Goal: Task Accomplishment & Management: Manage account settings

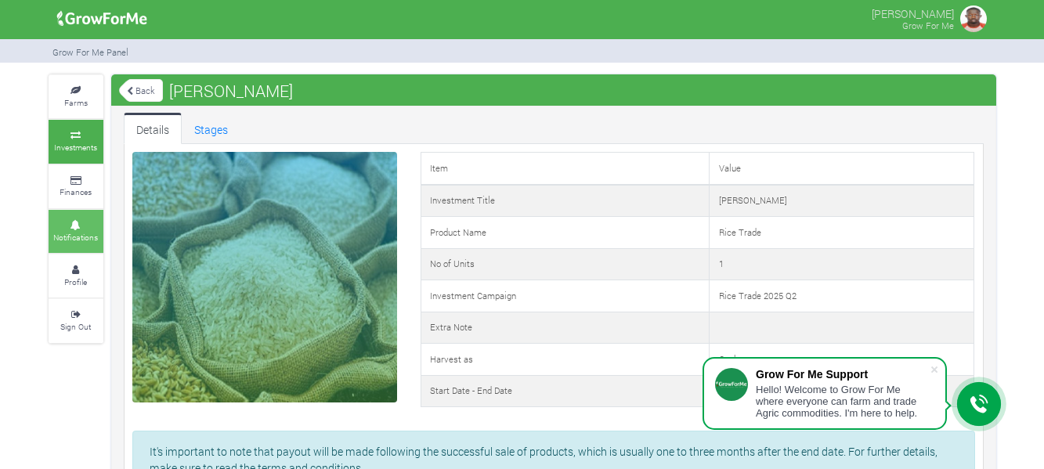
click at [96, 236] on small "Notifications" at bounding box center [75, 237] width 45 height 11
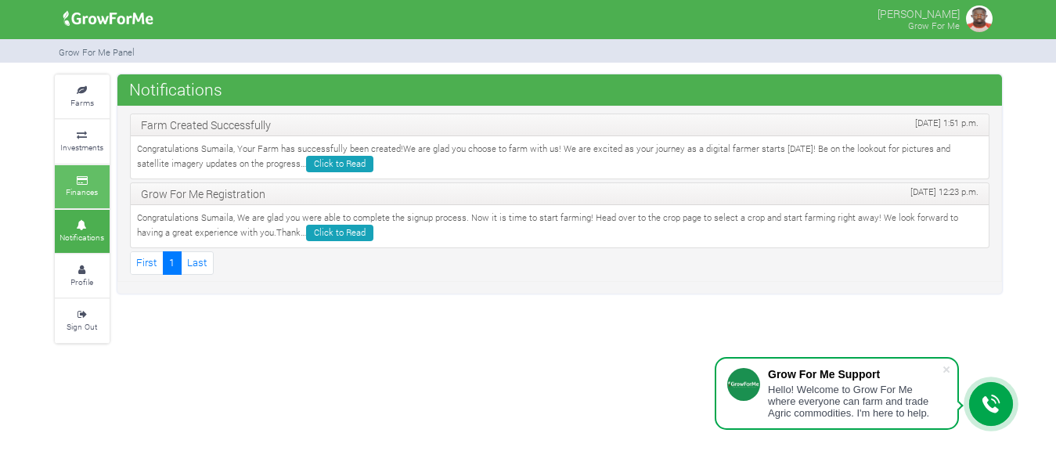
click at [87, 171] on link "Finances" at bounding box center [82, 186] width 55 height 43
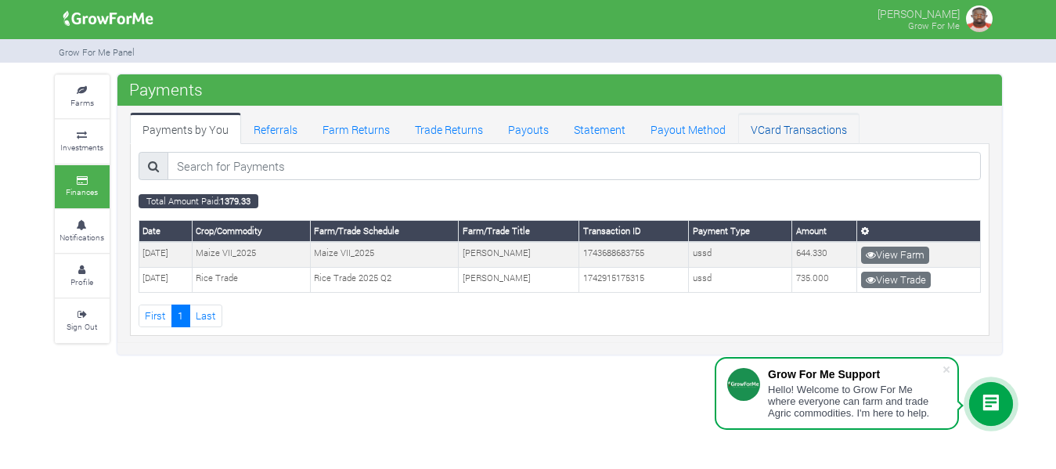
click at [767, 128] on link "VCard Transactions" at bounding box center [798, 128] width 121 height 31
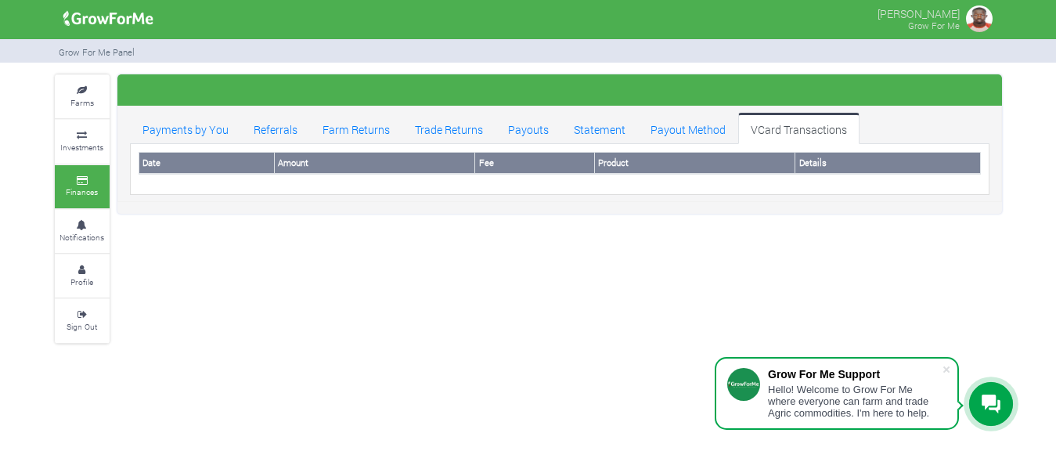
click at [326, 188] on div "Date Amount Fee Product Details Date Farm Title Amount" at bounding box center [560, 169] width 860 height 51
click at [692, 130] on link "Payout Method" at bounding box center [688, 128] width 100 height 31
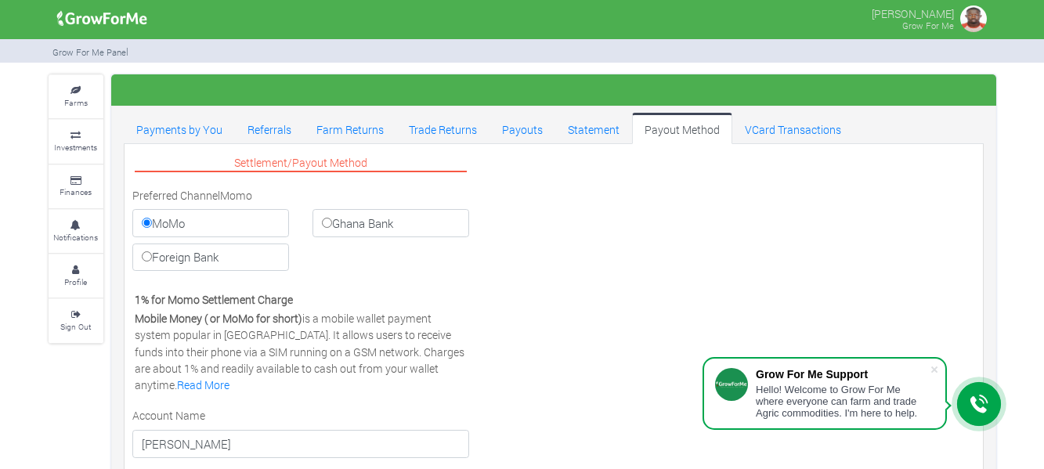
click at [329, 222] on input "Ghana Bank" at bounding box center [327, 223] width 10 height 10
radio input "true"
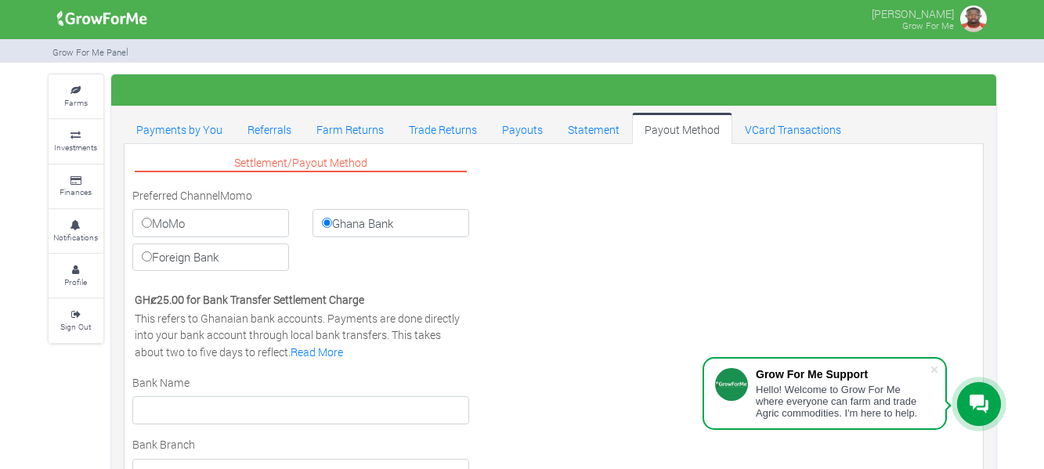
click at [145, 255] on input "Foreign Bank" at bounding box center [147, 256] width 10 height 10
radio input "true"
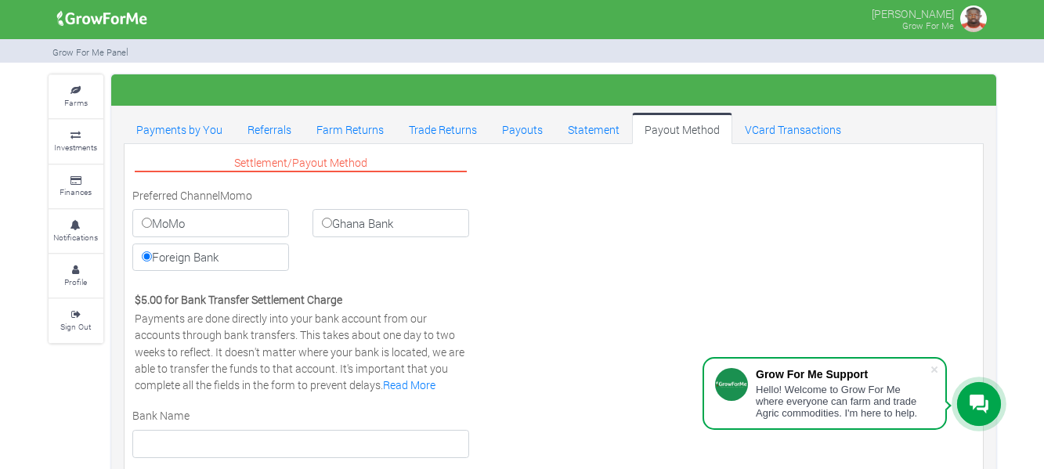
click at [144, 220] on input "MoMo" at bounding box center [147, 223] width 10 height 10
radio input "true"
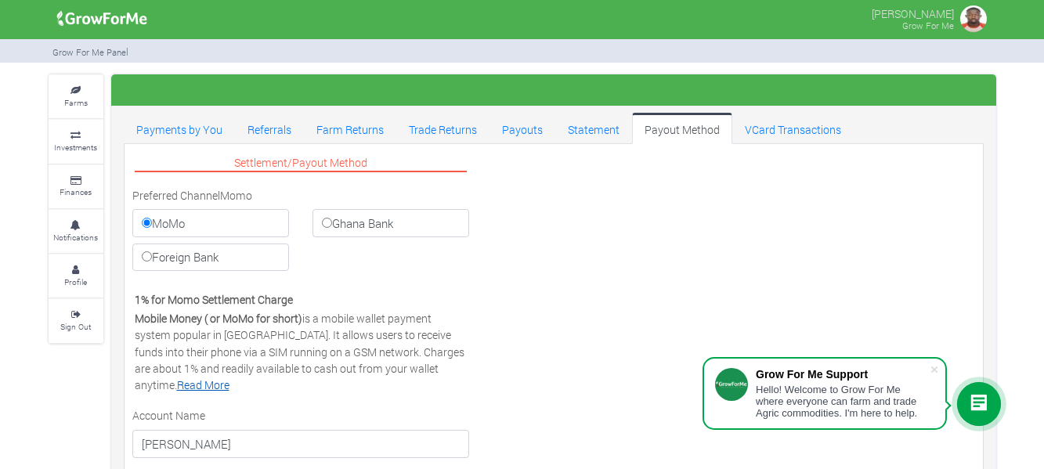
click at [229, 377] on link "Read More" at bounding box center [203, 384] width 52 height 15
click at [601, 137] on link "Statement" at bounding box center [593, 128] width 77 height 31
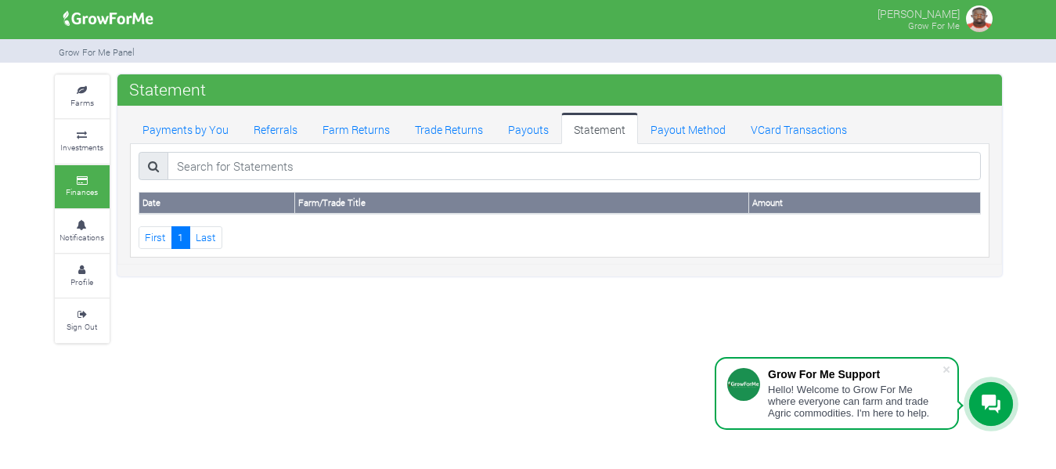
click at [89, 186] on link "Finances" at bounding box center [82, 186] width 55 height 43
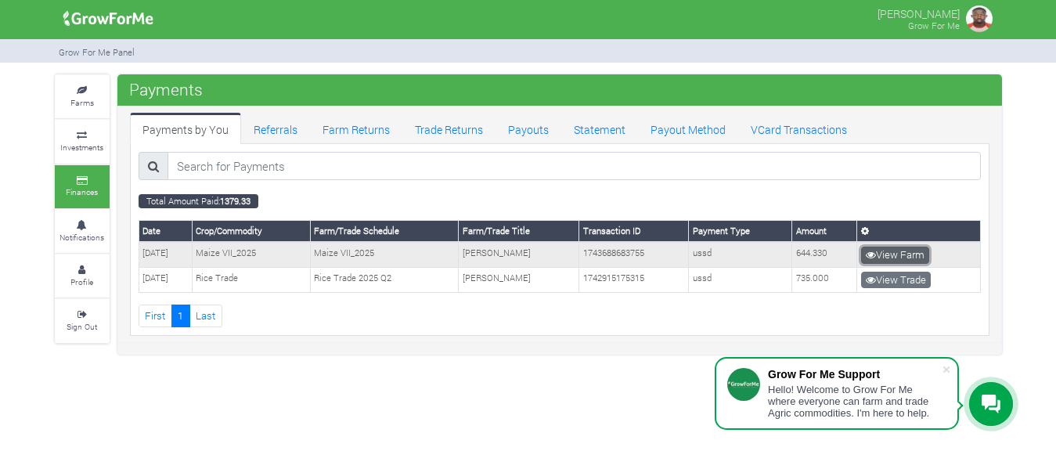
click at [887, 252] on link "View Farm" at bounding box center [895, 255] width 68 height 17
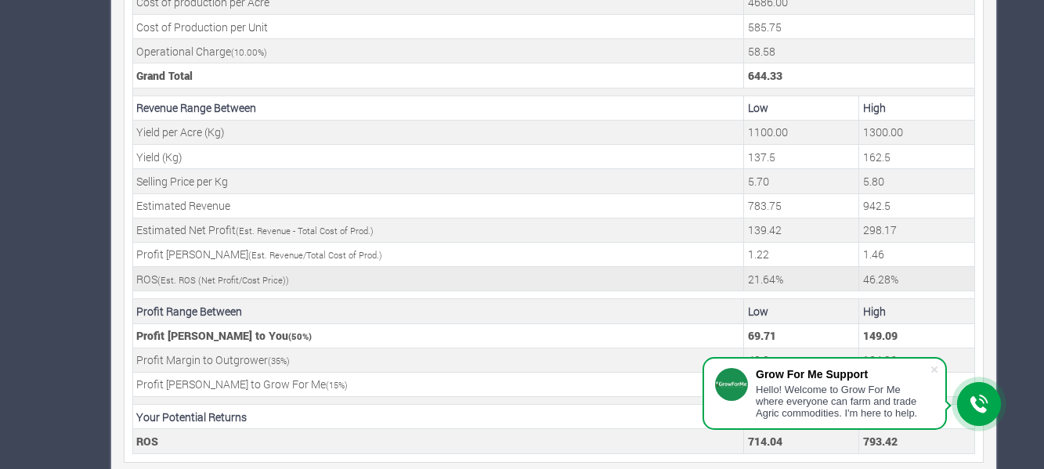
scroll to position [669, 0]
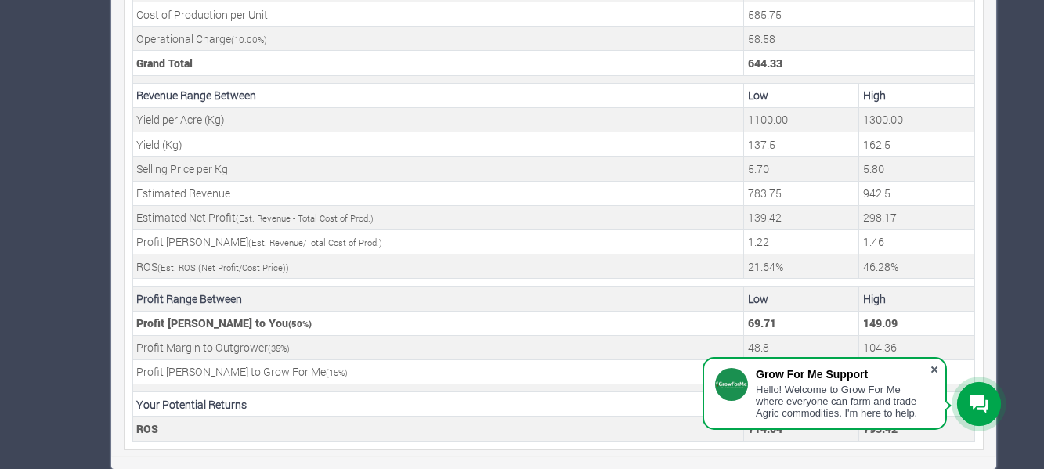
click at [934, 367] on span at bounding box center [934, 370] width 16 height 16
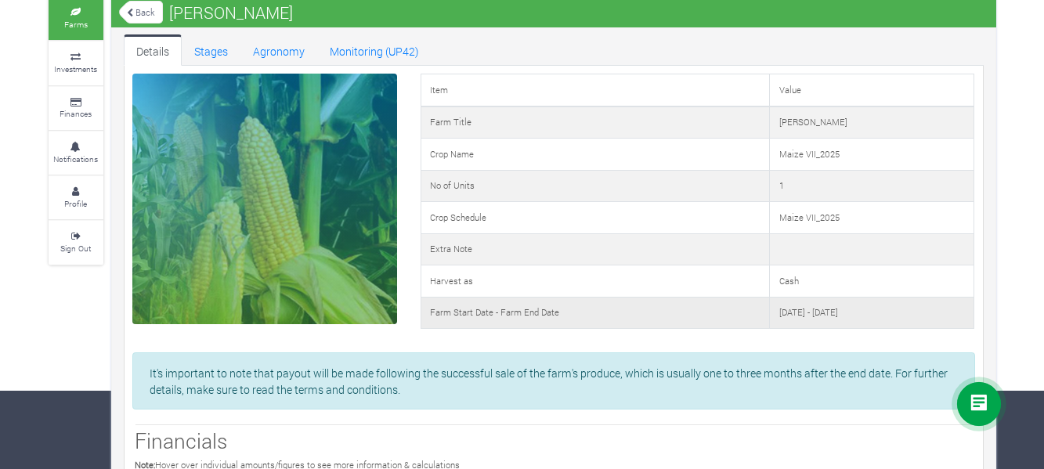
scroll to position [0, 0]
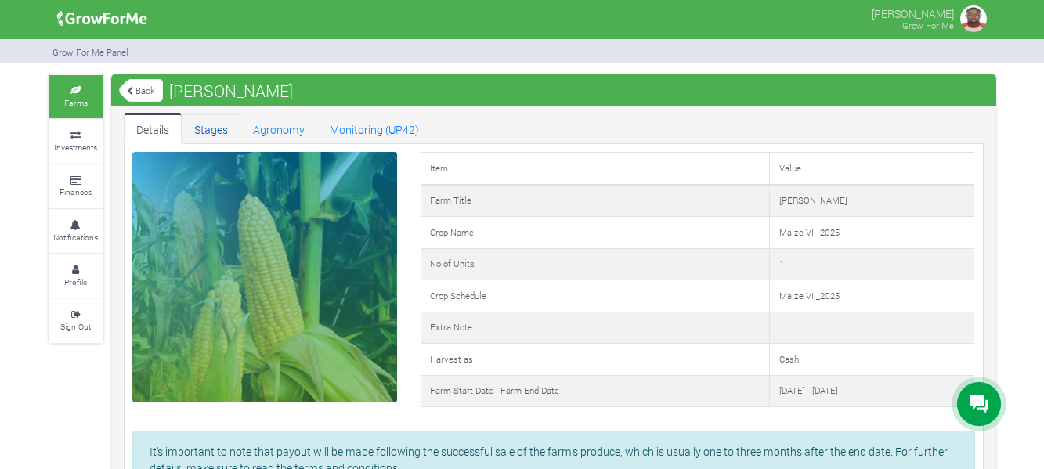
click at [215, 125] on link "Stages" at bounding box center [211, 128] width 59 height 31
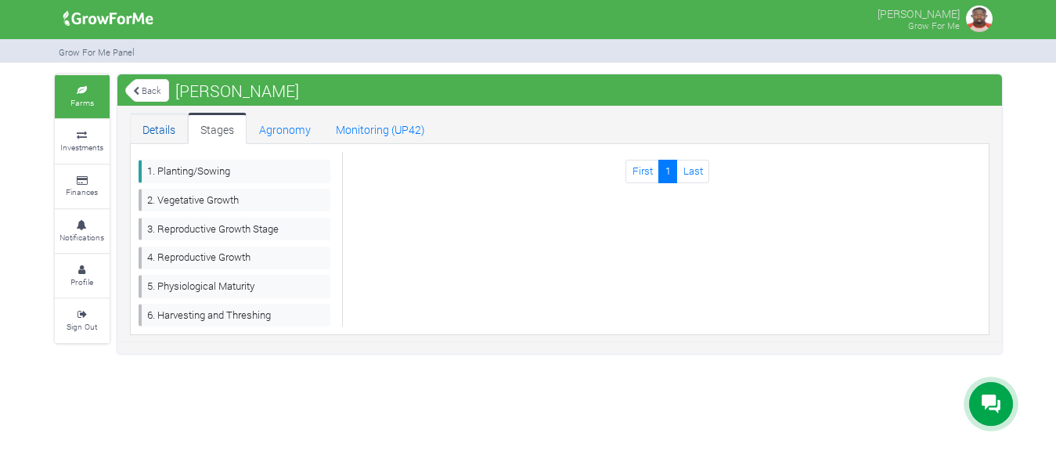
click at [156, 123] on link "Details" at bounding box center [159, 128] width 58 height 31
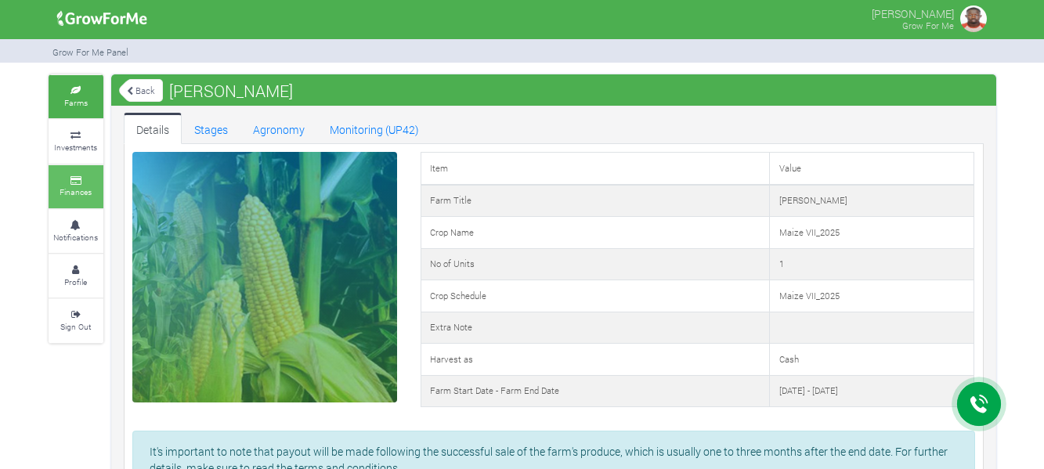
click at [82, 179] on icon at bounding box center [75, 181] width 47 height 8
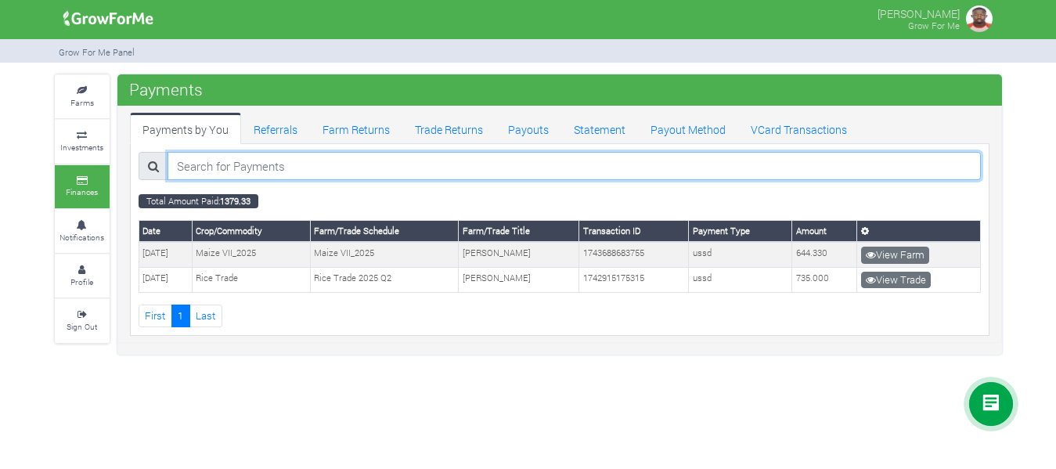
click at [308, 165] on input "search" at bounding box center [574, 166] width 813 height 28
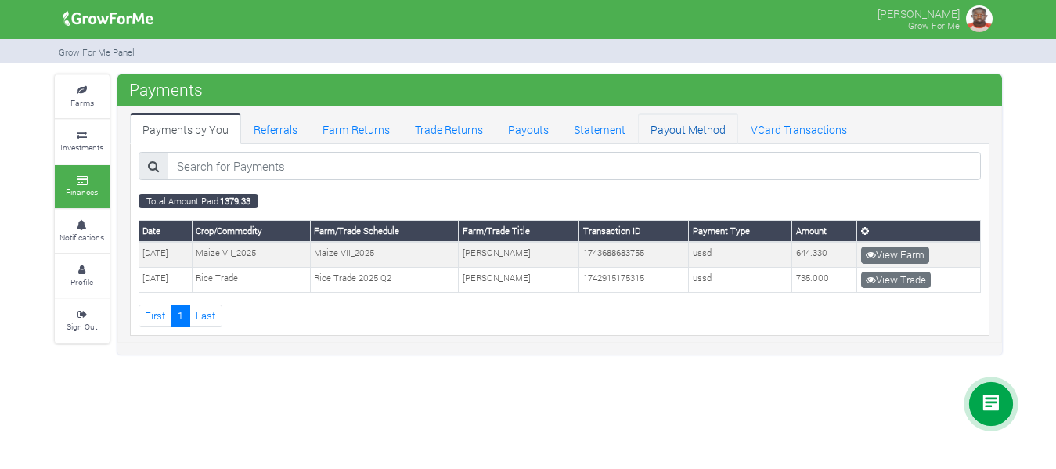
click at [667, 132] on link "Payout Method" at bounding box center [688, 128] width 100 height 31
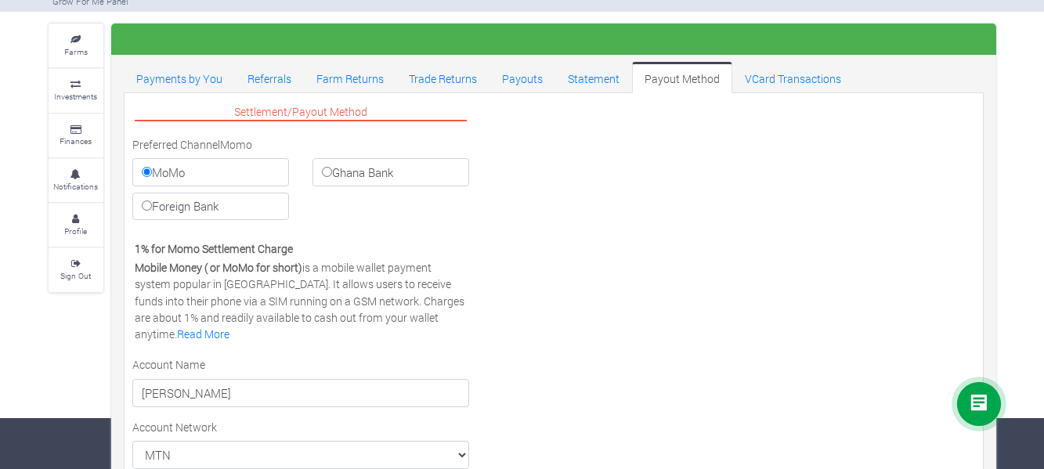
scroll to position [78, 0]
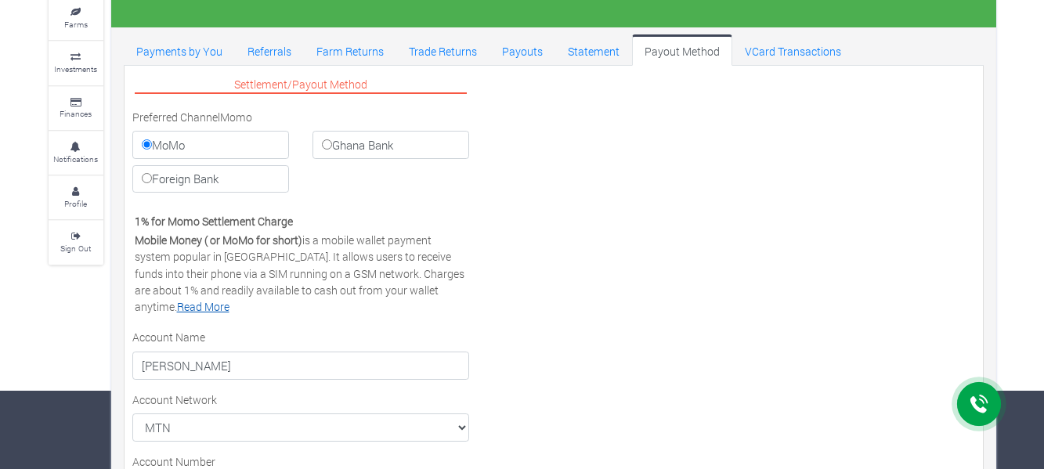
click at [229, 299] on link "Read More" at bounding box center [203, 306] width 52 height 15
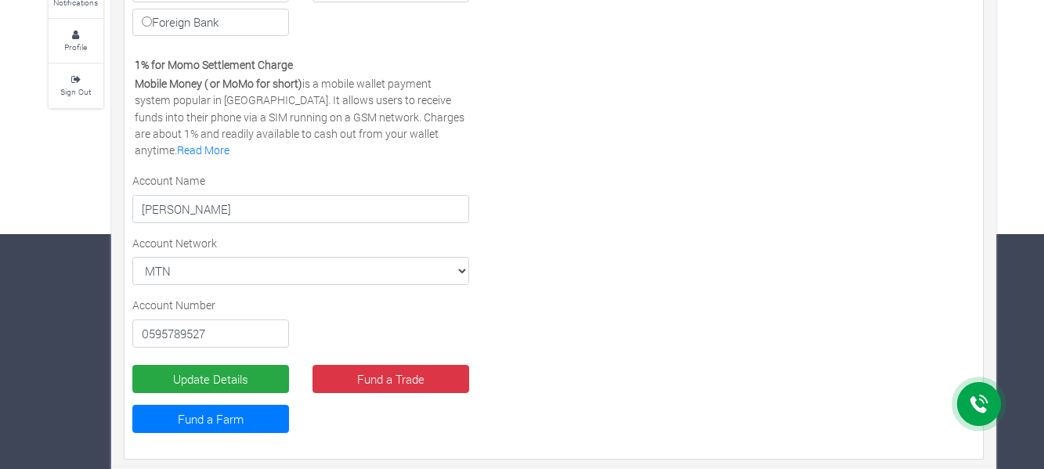
scroll to position [244, 0]
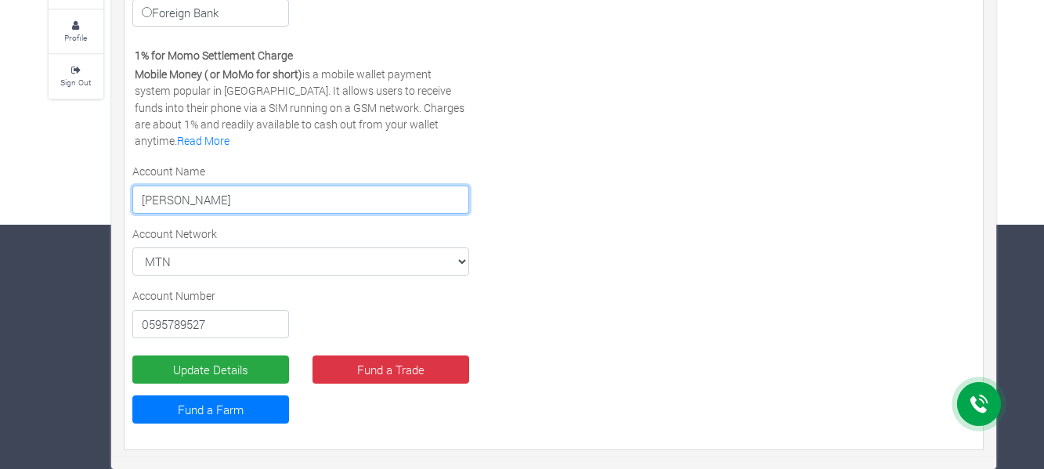
drag, startPoint x: 231, startPoint y: 206, endPoint x: 118, endPoint y: 218, distance: 113.4
click at [118, 217] on div "Payments by You Referrals Farm Returns Trade Returns Payouts Statement Payout M…" at bounding box center [553, 159] width 883 height 582
type input "[PERSON_NAME]"
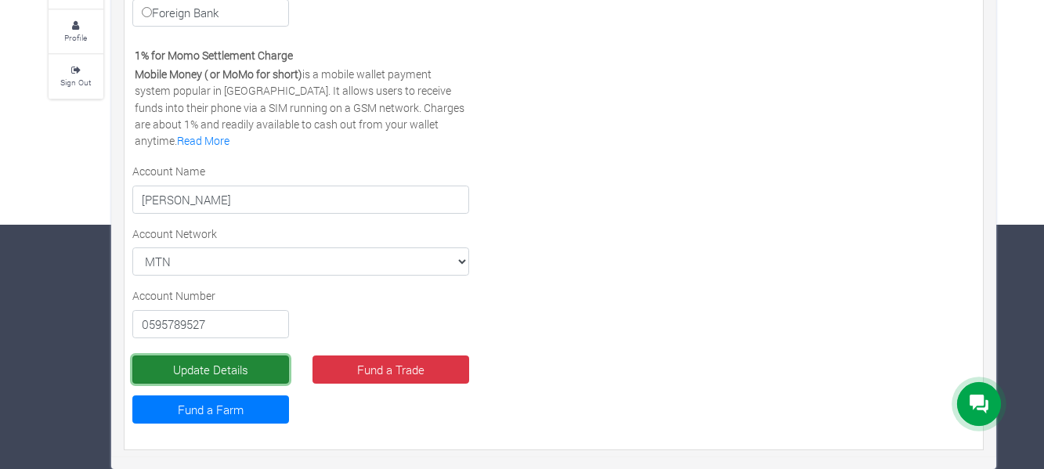
click at [219, 367] on button "Update Details" at bounding box center [210, 369] width 157 height 28
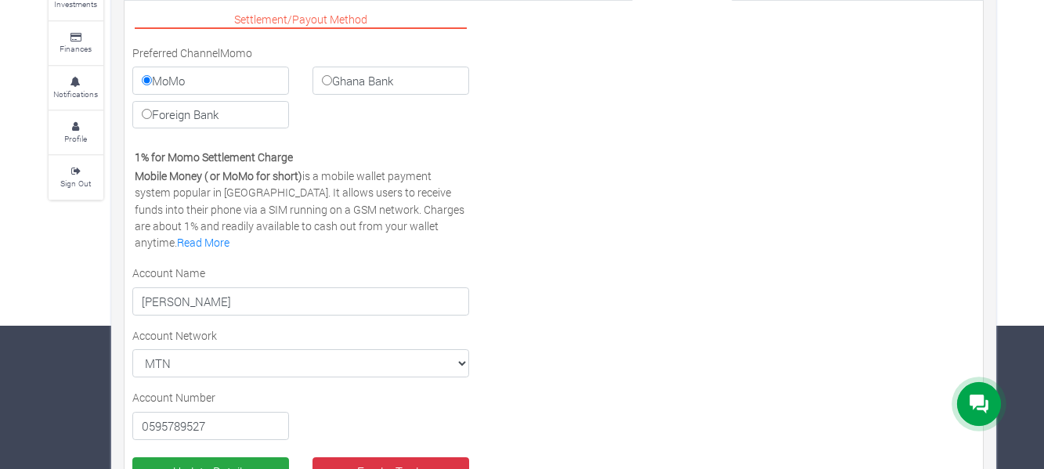
scroll to position [157, 0]
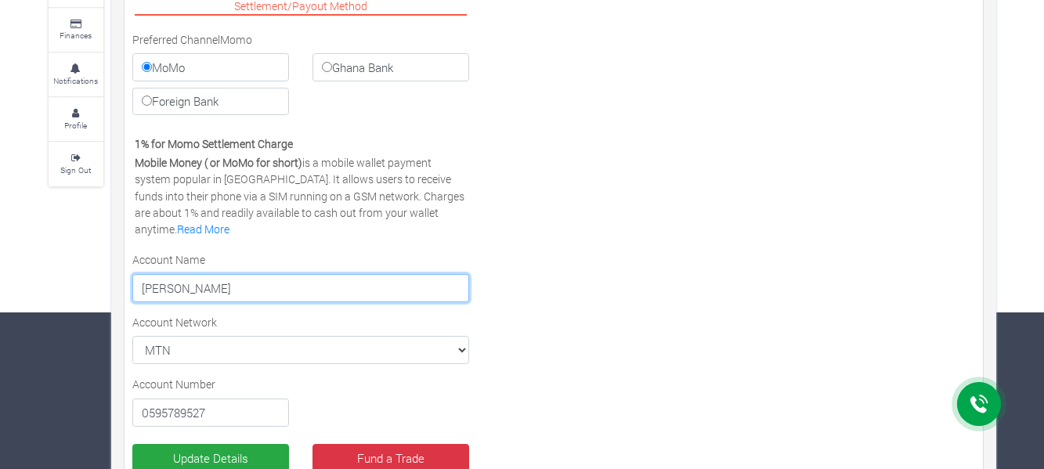
drag, startPoint x: 235, startPoint y: 290, endPoint x: 124, endPoint y: 301, distance: 111.7
click at [125, 302] on div "Settlement/Payout Method Preferred Channel Momo [GEOGRAPHIC_DATA] Ghana Bank Fo…" at bounding box center [301, 262] width 361 height 534
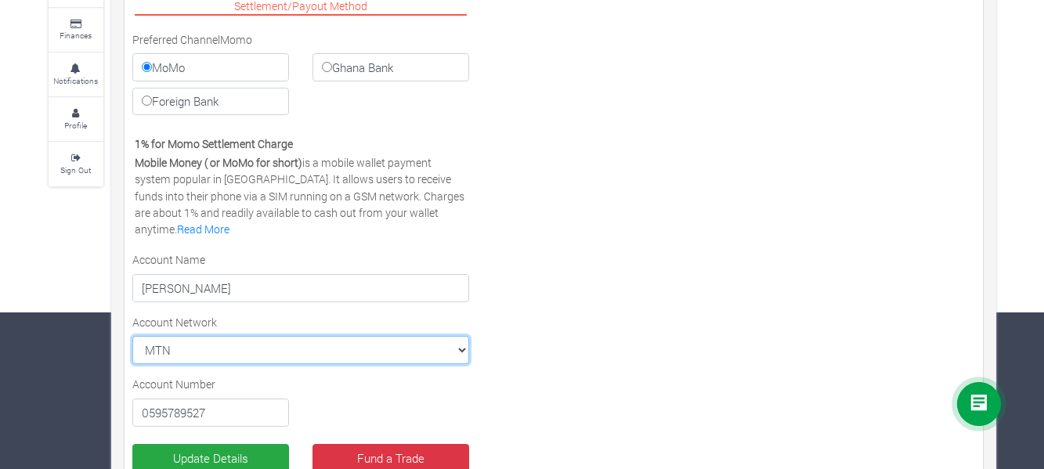
click at [462, 347] on select "MTN MTN VODAFONE AIRTEL TIGO" at bounding box center [300, 350] width 337 height 28
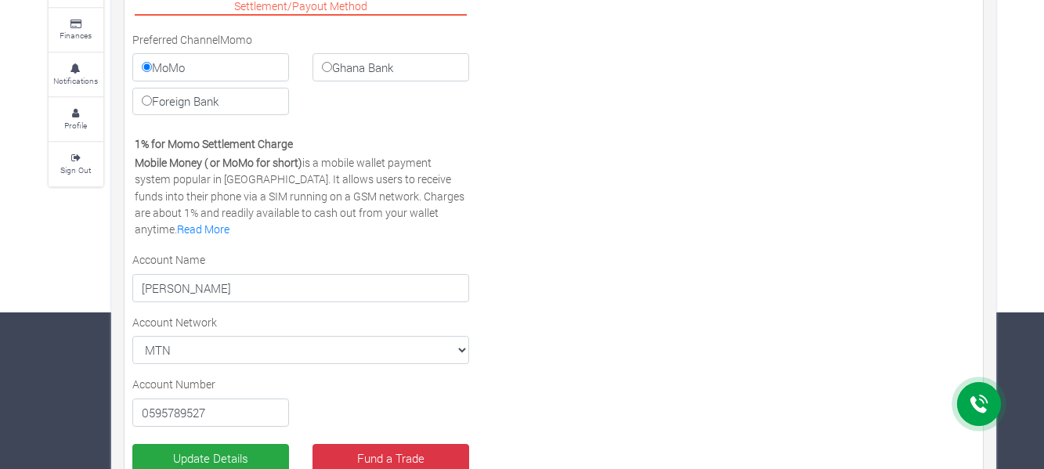
click at [781, 312] on div "Settlement/Payout Method Preferred Channel Momo [GEOGRAPHIC_DATA] Ghana Bank Fo…" at bounding box center [554, 262] width 866 height 534
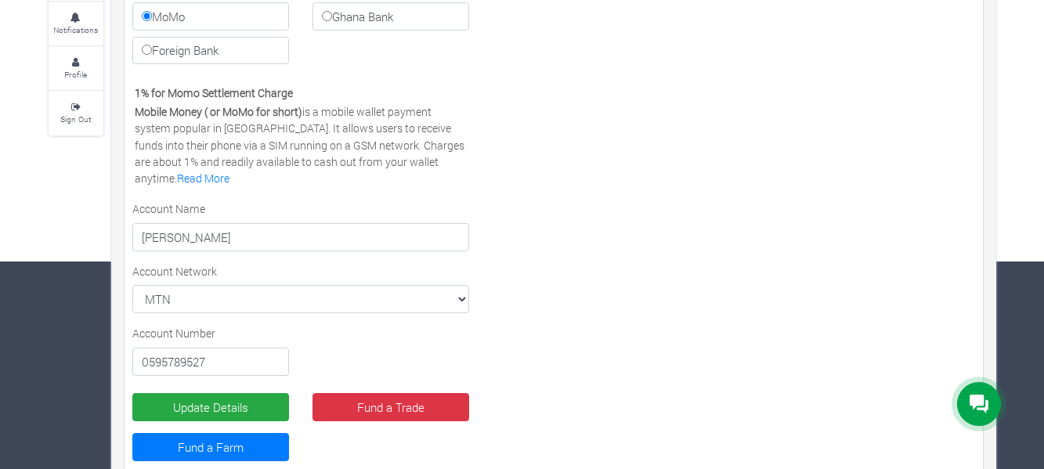
scroll to position [235, 0]
